Goal: Information Seeking & Learning: Learn about a topic

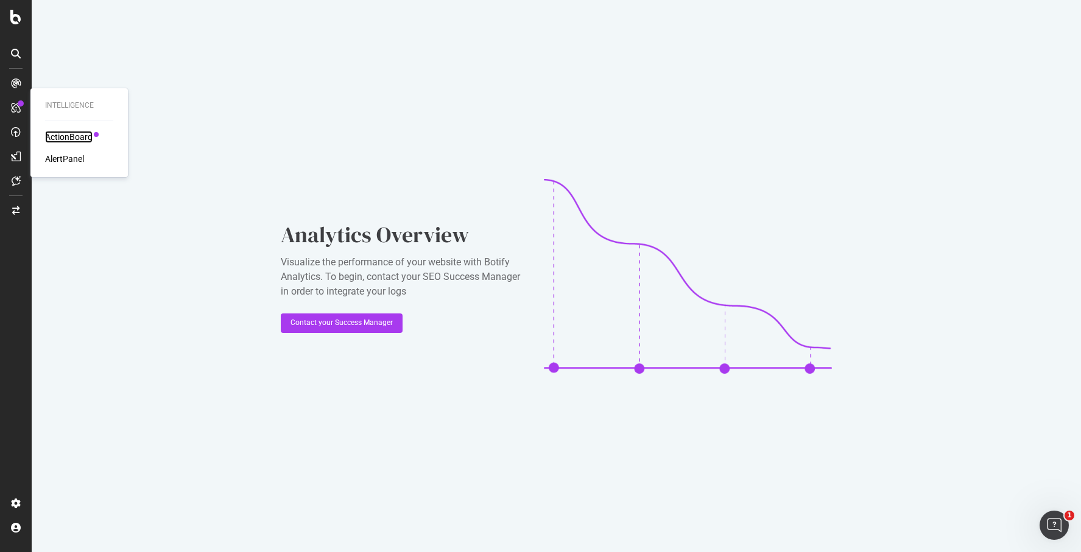
click at [55, 134] on div "ActionBoard" at bounding box center [68, 137] width 47 height 12
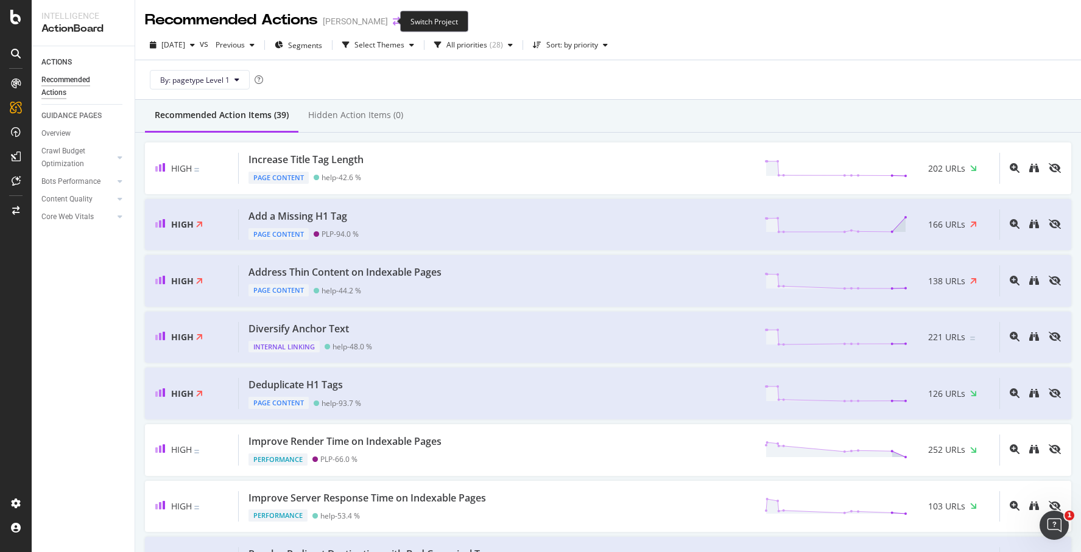
click at [393, 21] on icon "arrow-right-arrow-left" at bounding box center [396, 21] width 7 height 9
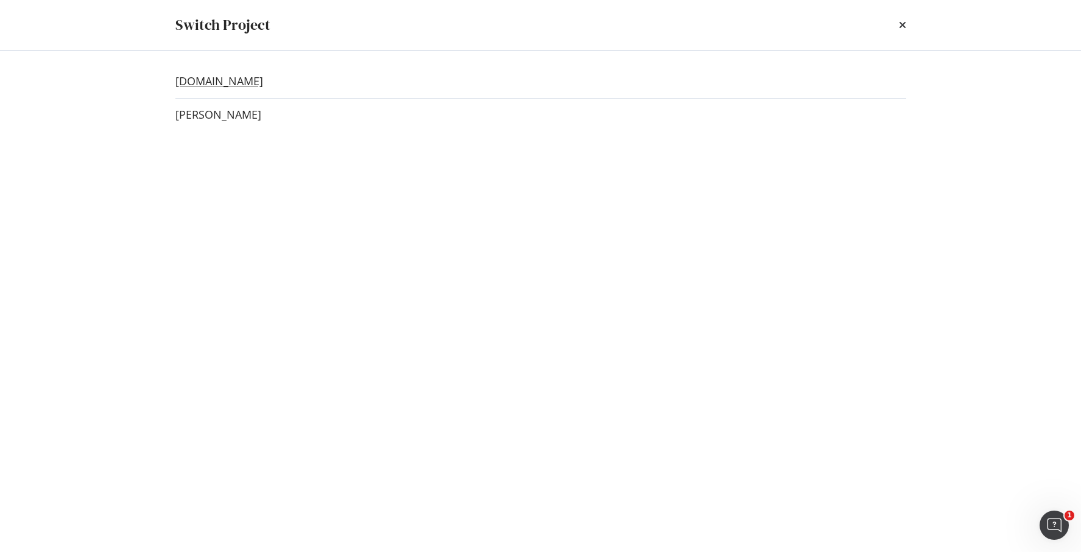
click at [234, 83] on link "[DOMAIN_NAME]" at bounding box center [219, 81] width 88 height 13
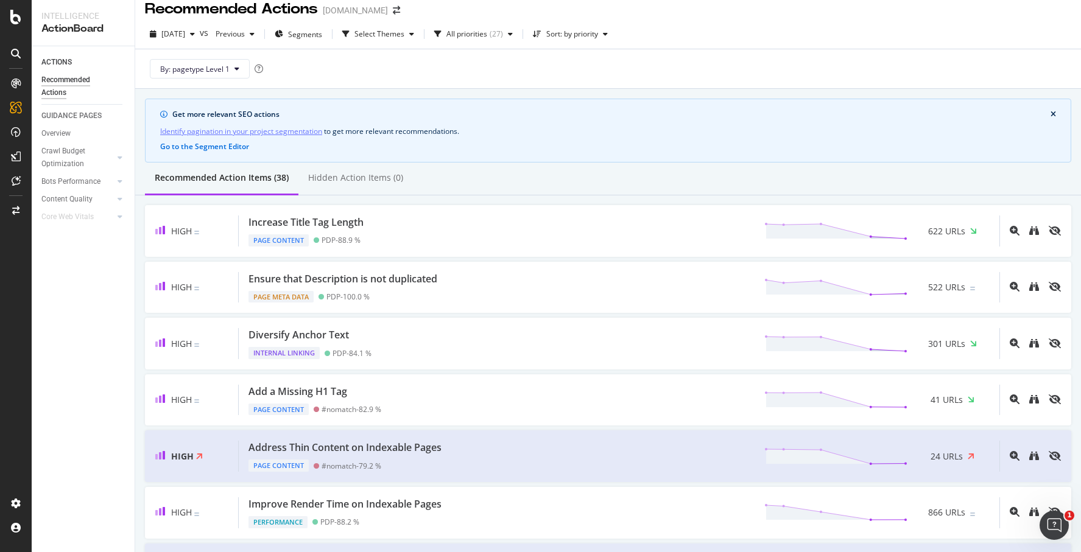
scroll to position [10, 0]
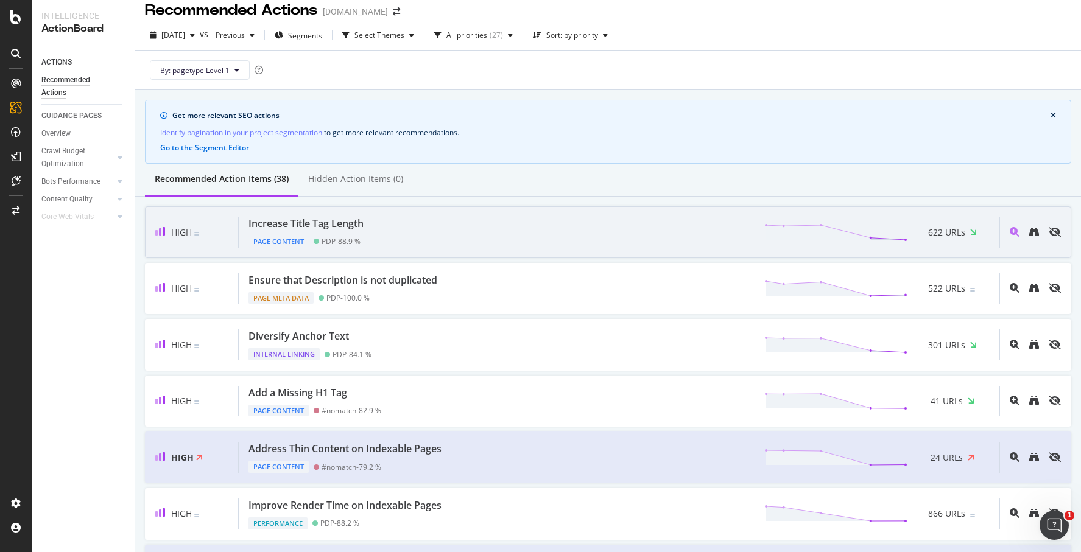
click at [588, 233] on div "Increase Title Tag Length Page Content PDP - 88.9 % 622 URLs" at bounding box center [619, 232] width 760 height 31
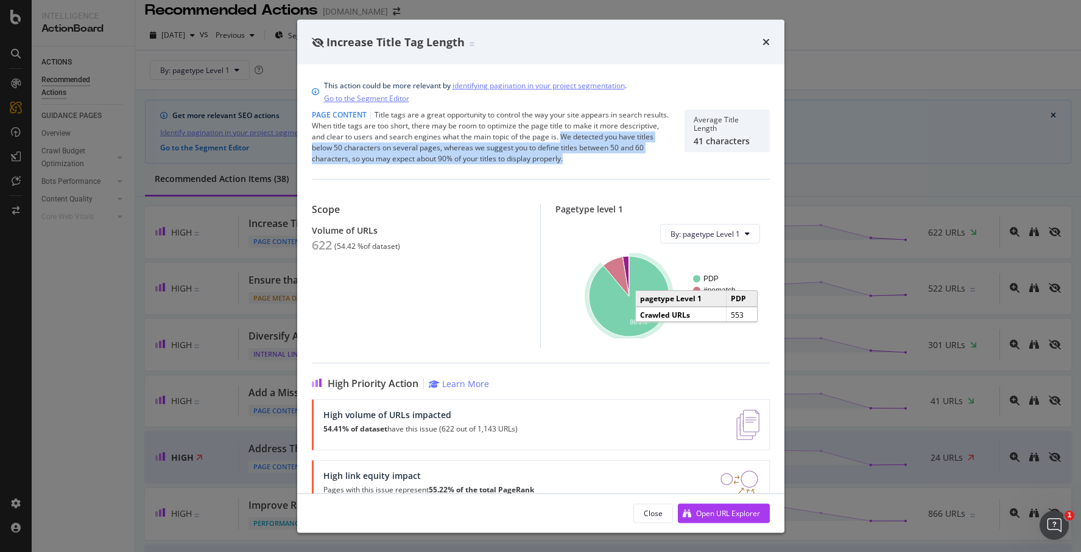
drag, startPoint x: 561, startPoint y: 138, endPoint x: 585, endPoint y: 158, distance: 31.2
click at [585, 158] on div "Page Content | Title tags are a great opportunity to control the way your site …" at bounding box center [491, 137] width 358 height 55
copy div "We detected you have titles below 50 characters on several pages, whereas we su…"
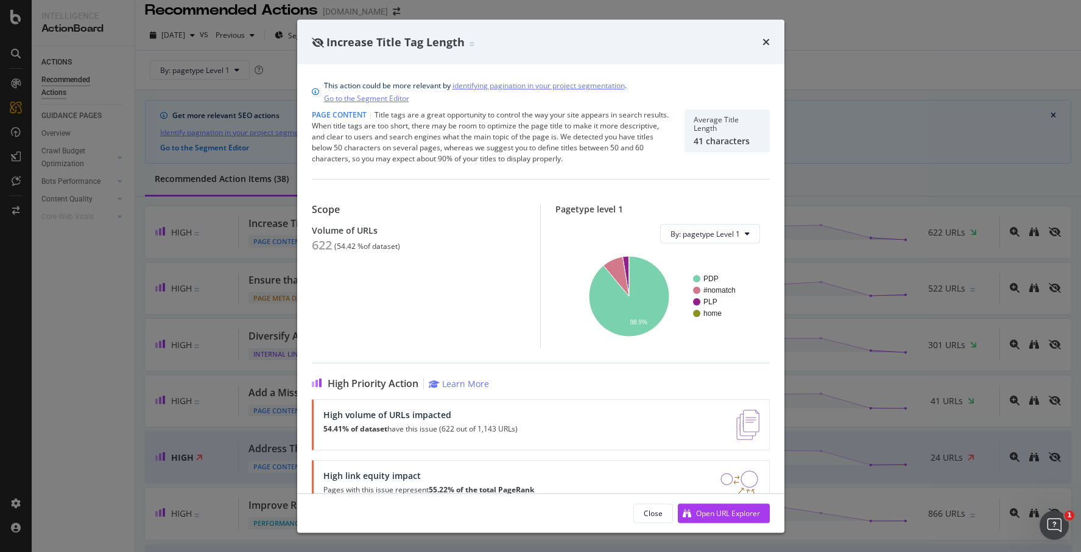
click at [862, 60] on div "Increase Title Tag Length This action could be more relevant by identifying pag…" at bounding box center [540, 276] width 1081 height 552
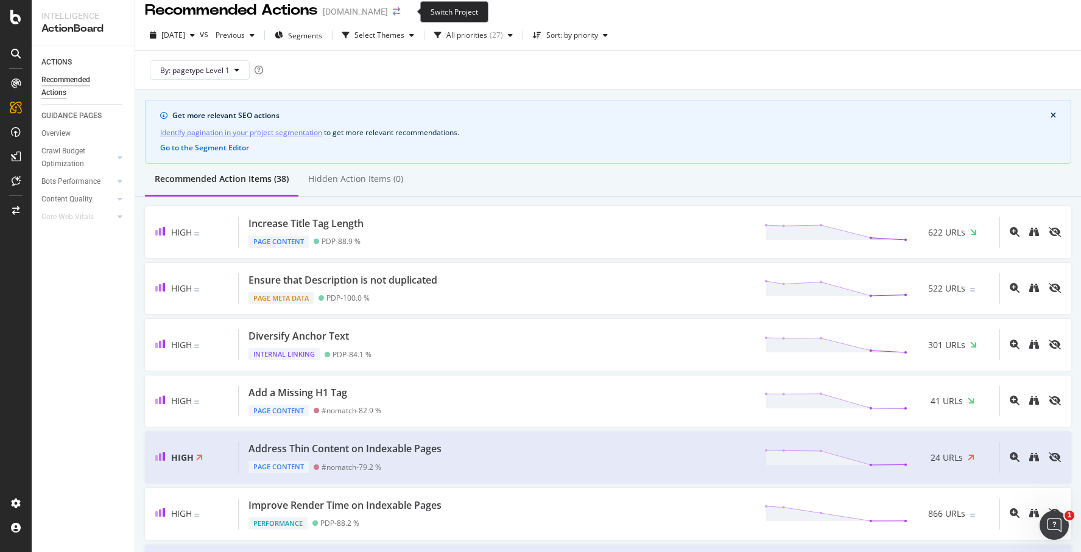
click at [400, 12] on icon "arrow-right-arrow-left" at bounding box center [396, 11] width 7 height 9
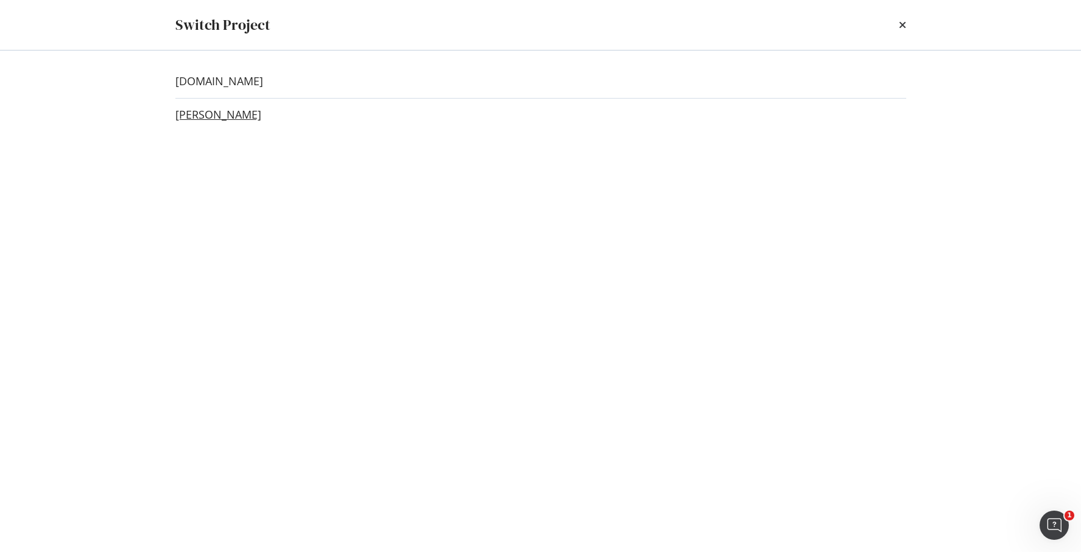
click at [234, 114] on link "[PERSON_NAME]" at bounding box center [218, 114] width 86 height 13
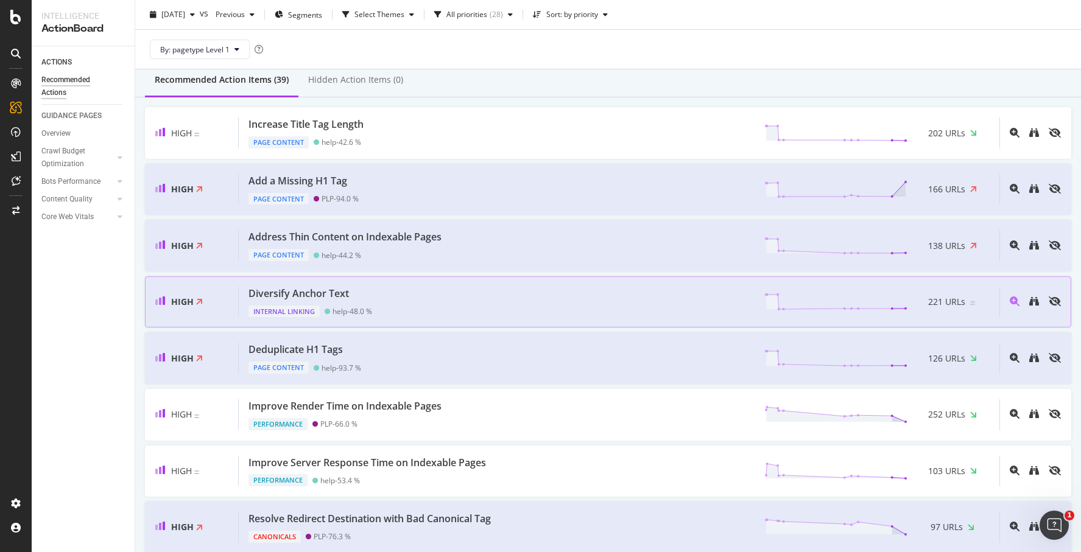
scroll to position [35, 0]
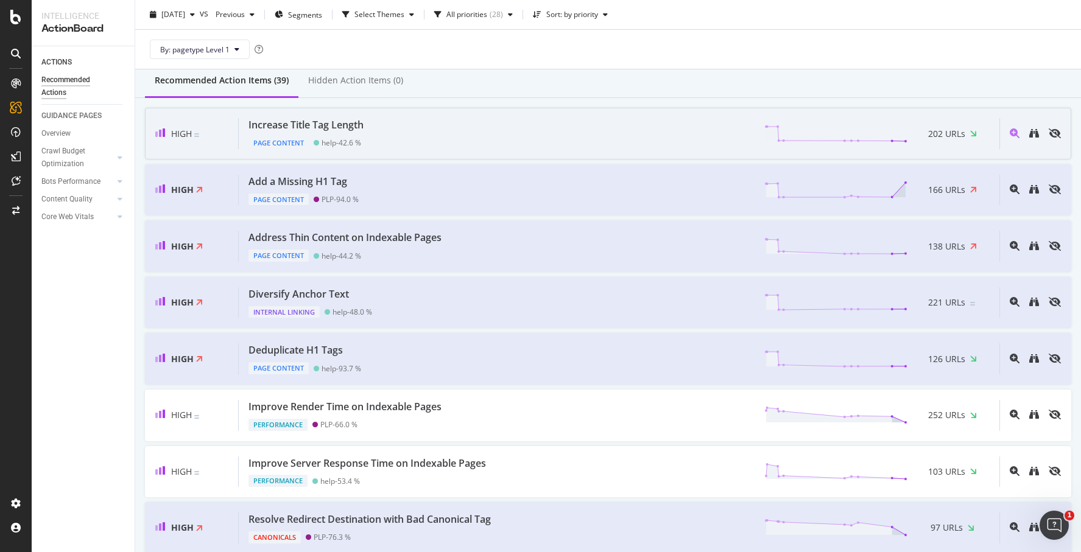
click at [681, 135] on div "Increase Title Tag Length Page Content help - 42.6 % 202 URLs" at bounding box center [619, 133] width 760 height 31
